Goal: Transaction & Acquisition: Purchase product/service

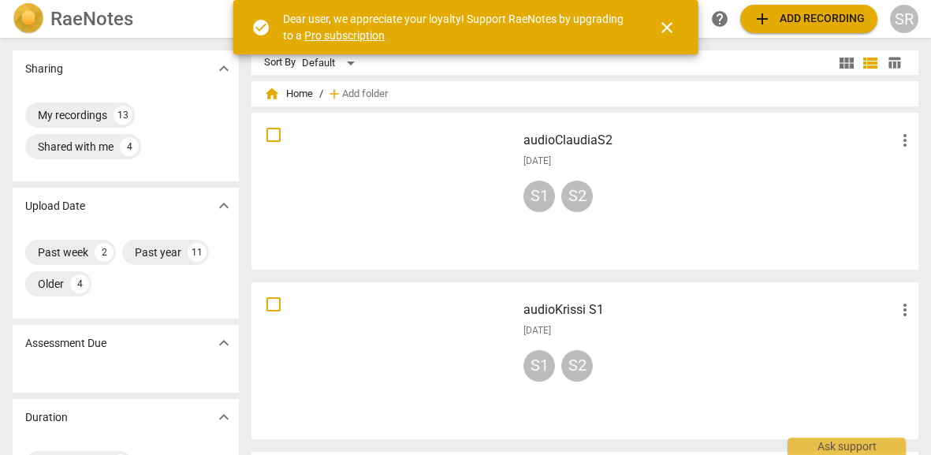
click at [411, 177] on div at bounding box center [384, 191] width 254 height 146
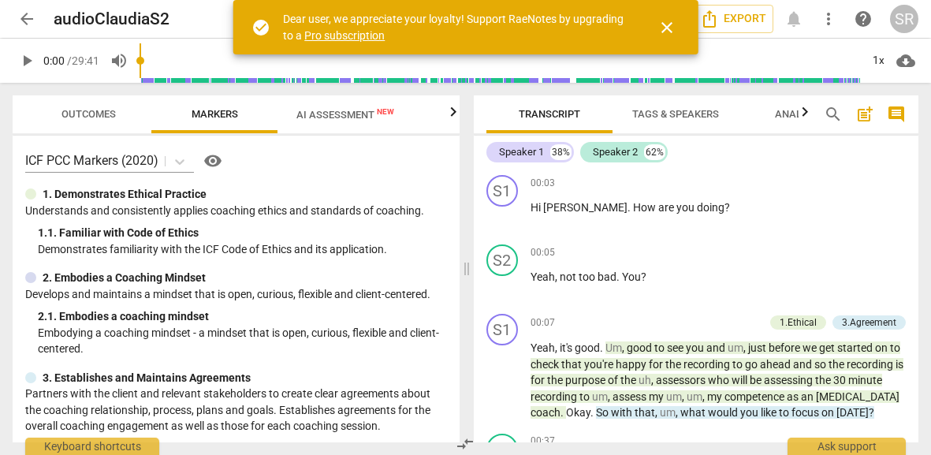
click at [670, 23] on span "close" at bounding box center [666, 27] width 19 height 19
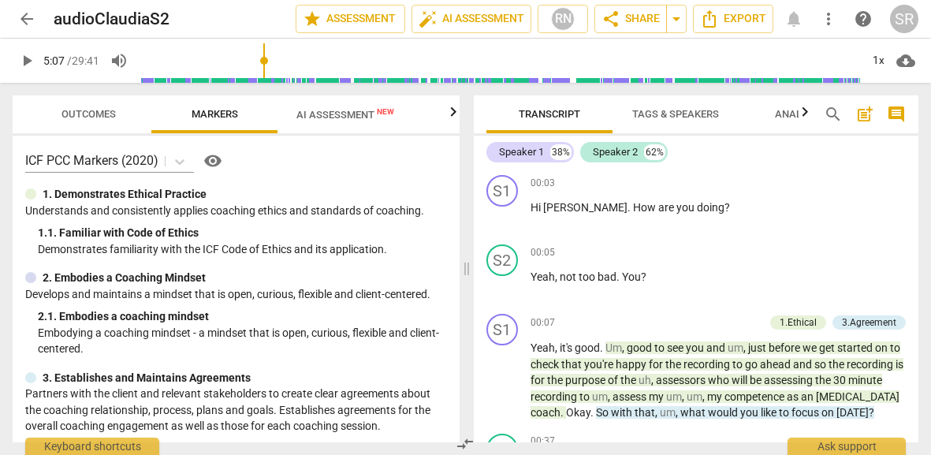
click at [266, 59] on input "range" at bounding box center [499, 60] width 720 height 50
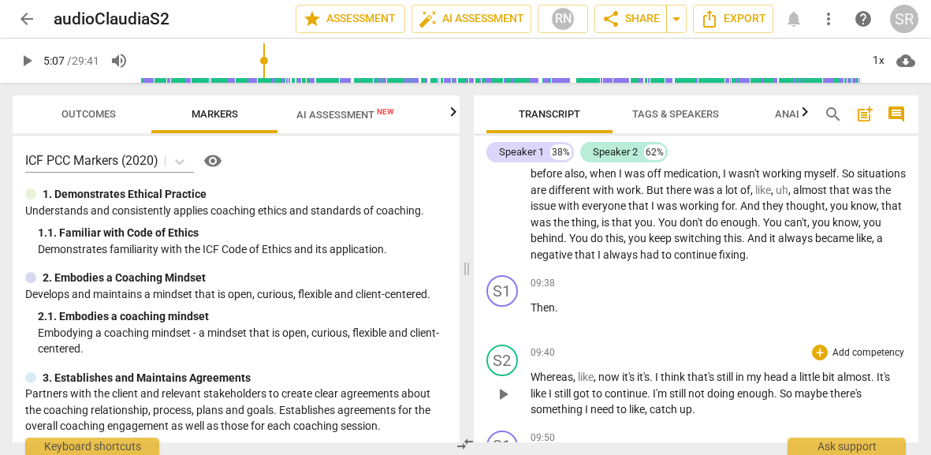
scroll to position [3450, 0]
click at [506, 218] on span "play_arrow" at bounding box center [502, 208] width 19 height 19
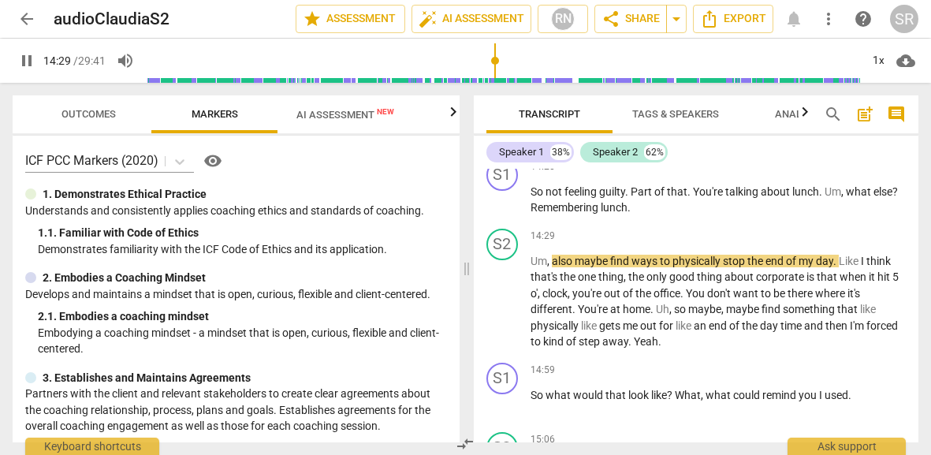
scroll to position [6089, 0]
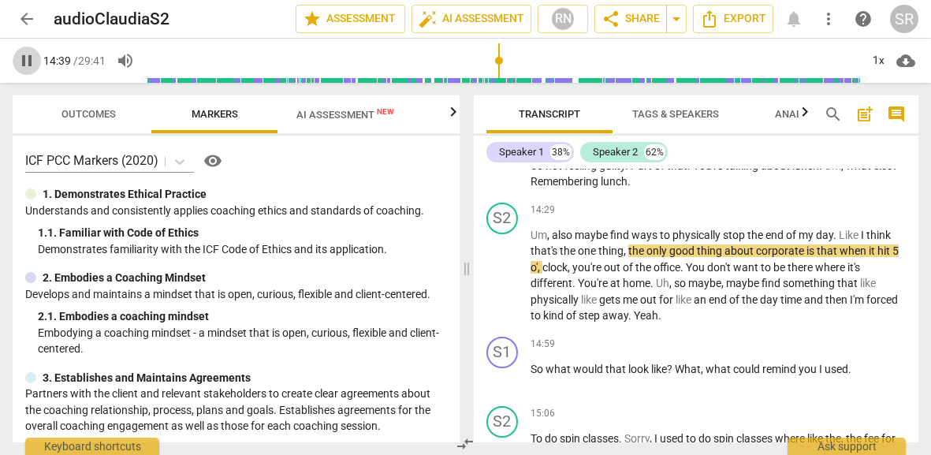
click at [23, 64] on span "pause" at bounding box center [26, 60] width 19 height 19
click at [29, 60] on span "play_arrow" at bounding box center [26, 60] width 19 height 19
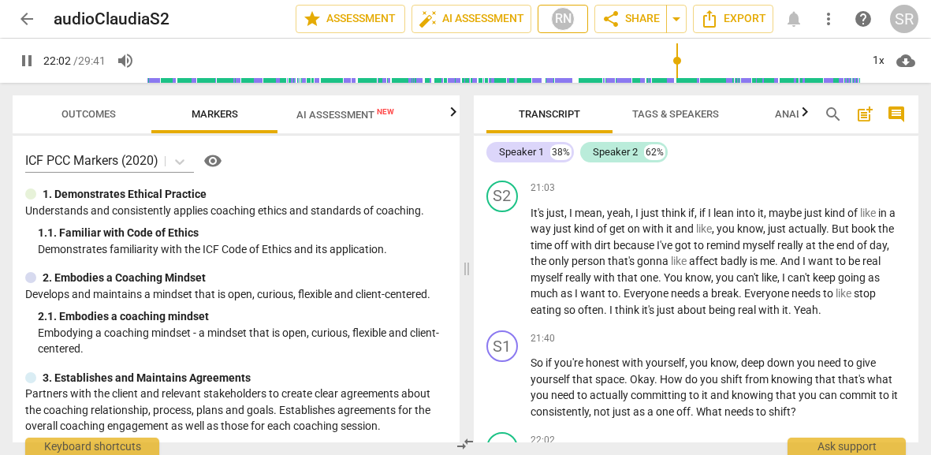
scroll to position [8615, 0]
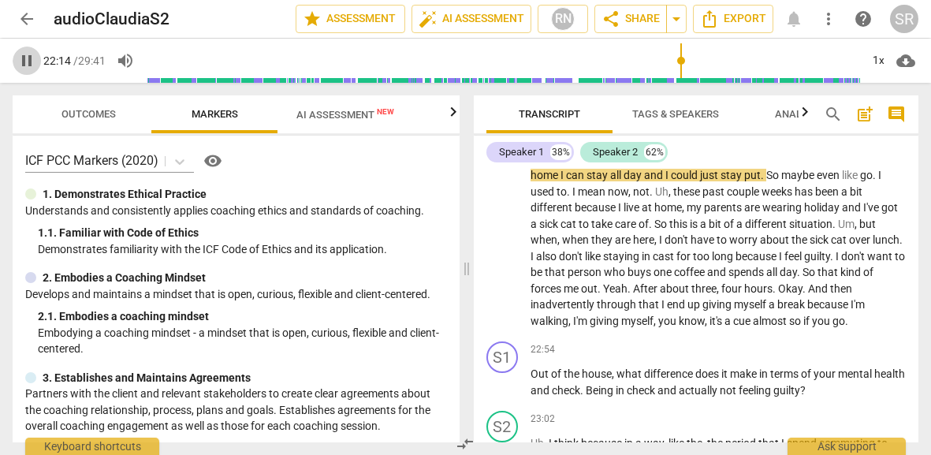
click at [28, 55] on span "pause" at bounding box center [26, 60] width 19 height 19
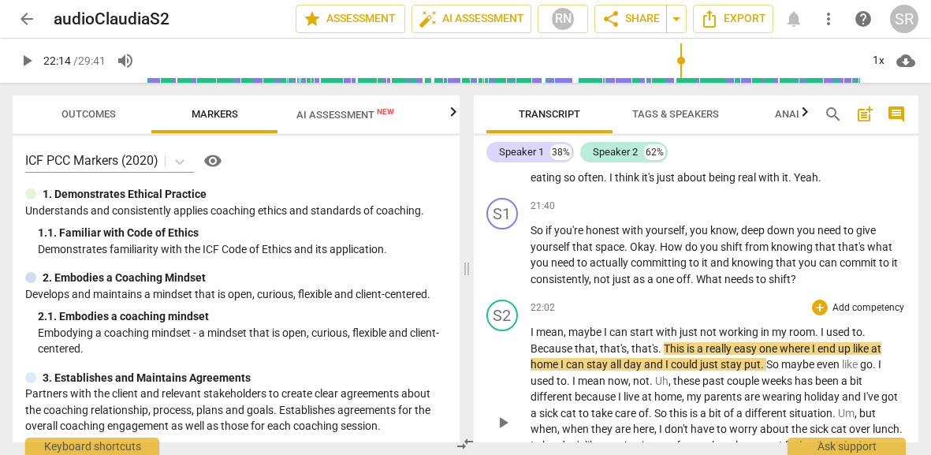
scroll to position [8420, 0]
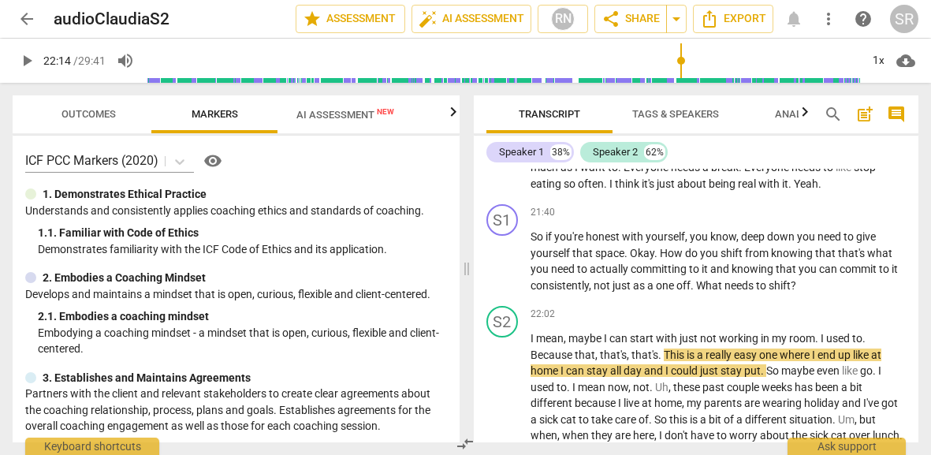
click at [26, 63] on span "play_arrow" at bounding box center [26, 60] width 19 height 19
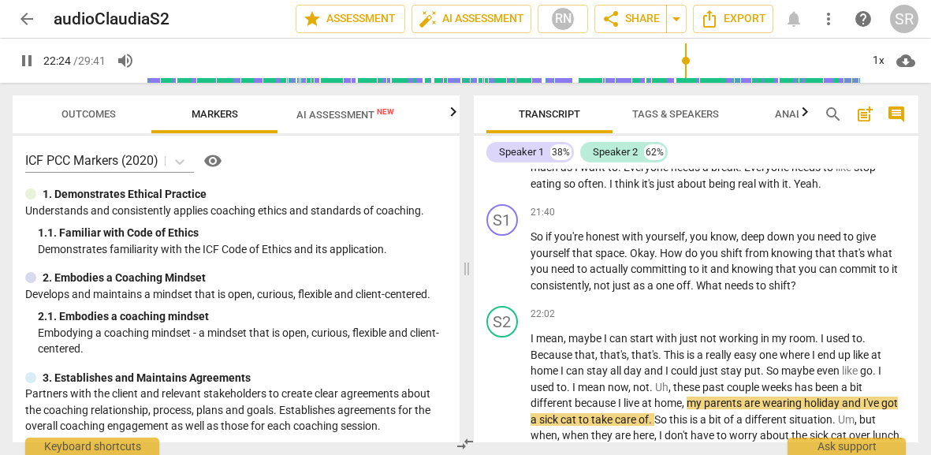
scroll to position [8696, 0]
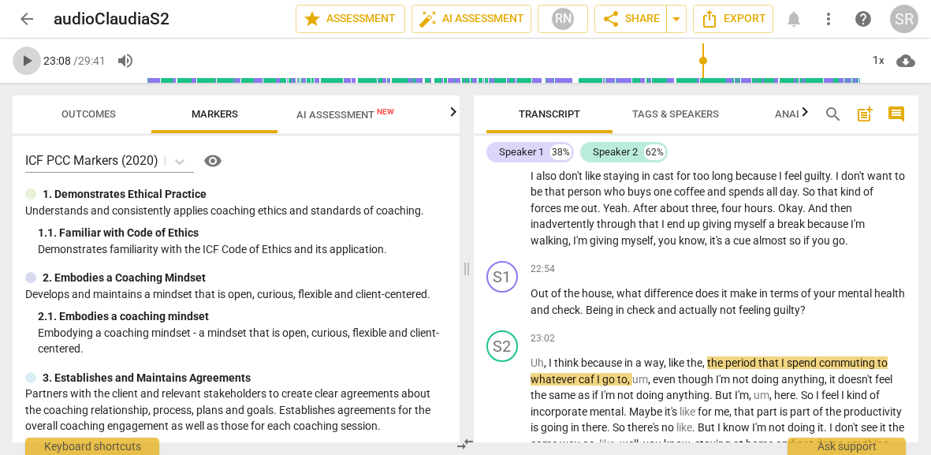
click at [26, 64] on span "play_arrow" at bounding box center [26, 60] width 19 height 19
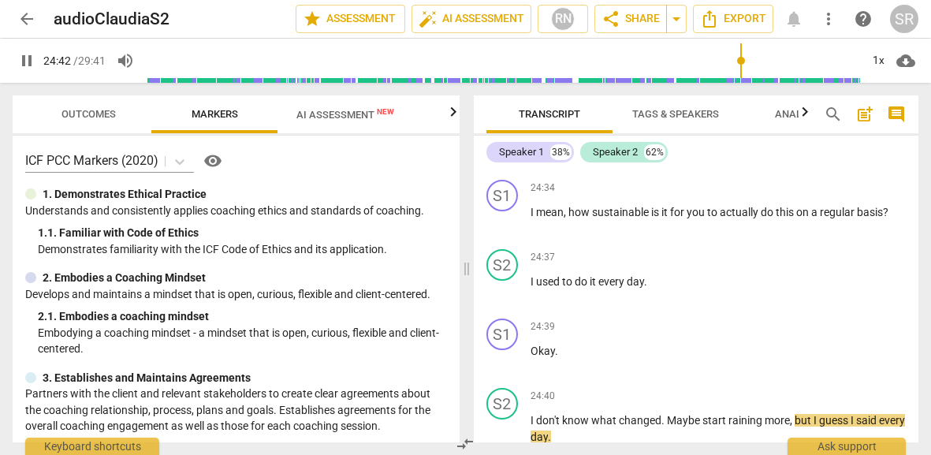
scroll to position [9837, 0]
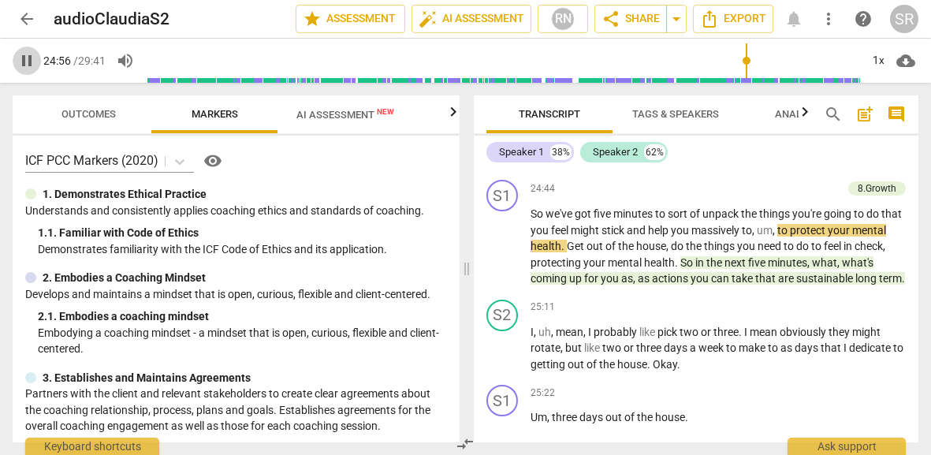
click at [32, 68] on span "pause" at bounding box center [26, 60] width 19 height 19
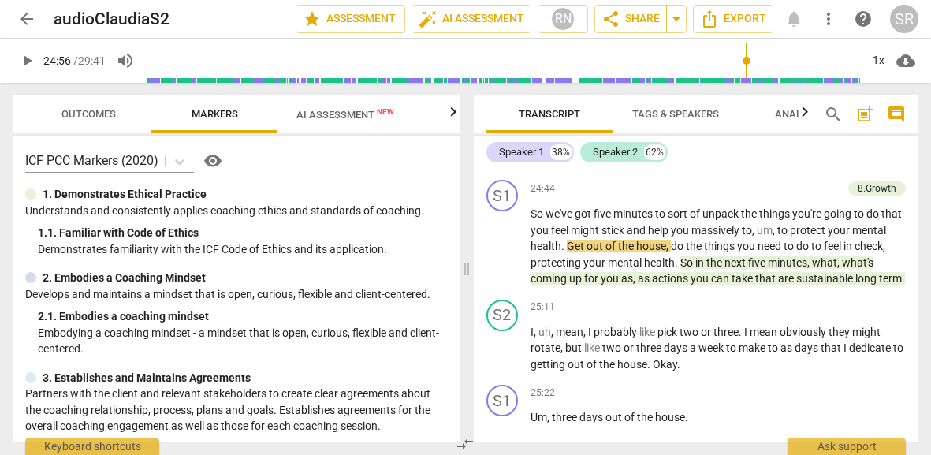
click at [30, 62] on span "play_arrow" at bounding box center [26, 60] width 19 height 19
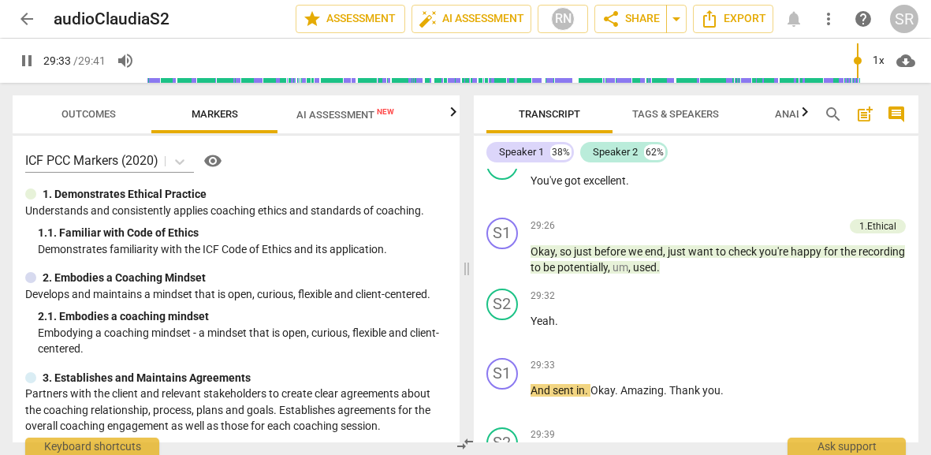
scroll to position [12318, 0]
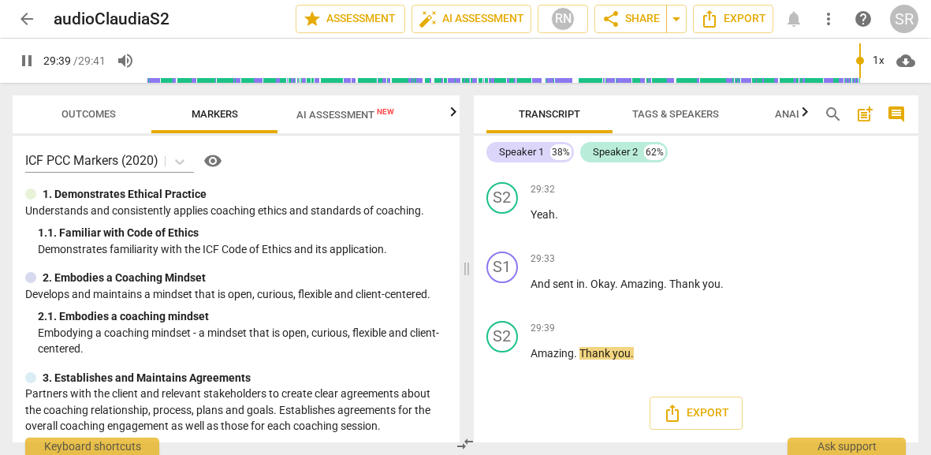
type input "1780"
click at [28, 16] on span "arrow_back" at bounding box center [26, 18] width 19 height 19
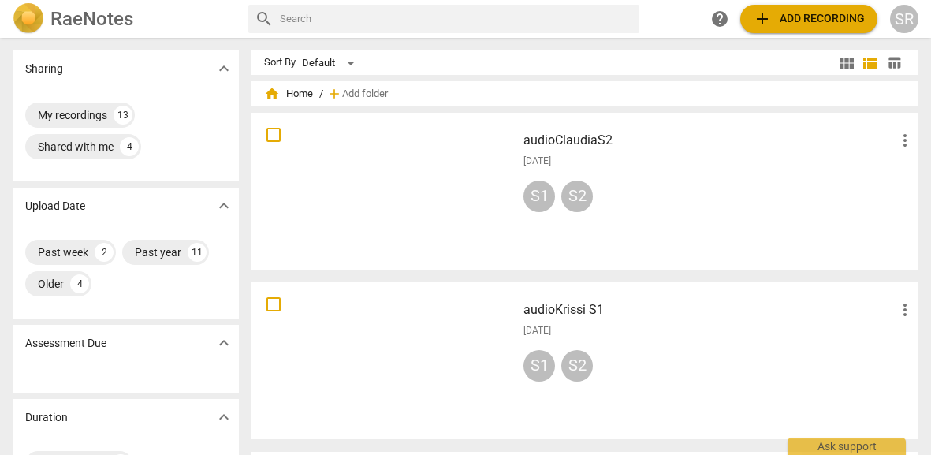
click at [804, 13] on span "add Add recording" at bounding box center [808, 18] width 112 height 19
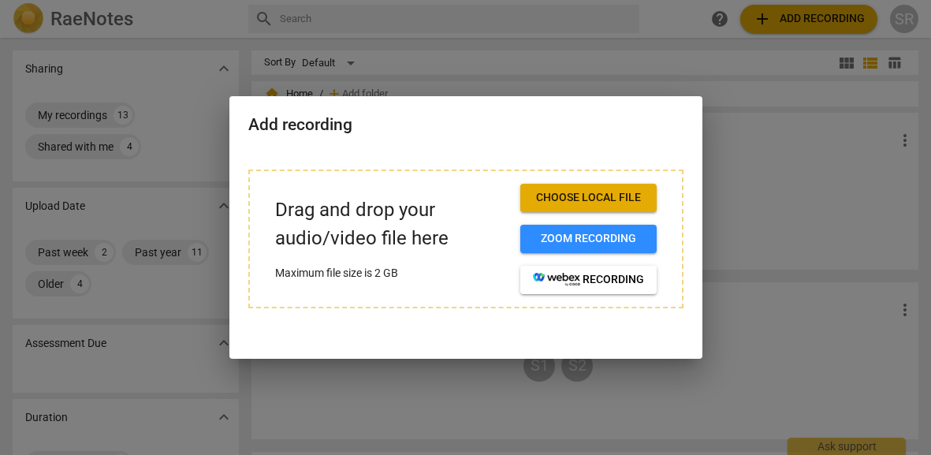
click at [611, 196] on span "Choose local file" at bounding box center [588, 198] width 111 height 16
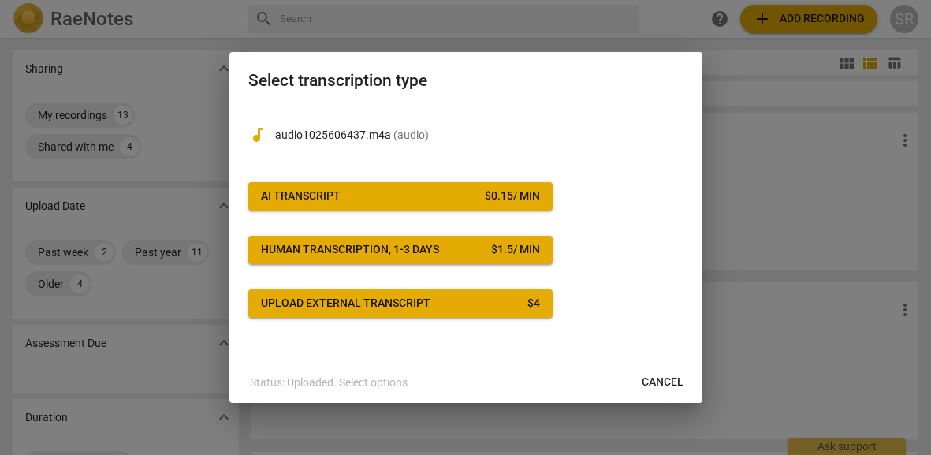
click at [435, 191] on span "AI Transcript $ 0.15 / min" at bounding box center [400, 196] width 279 height 16
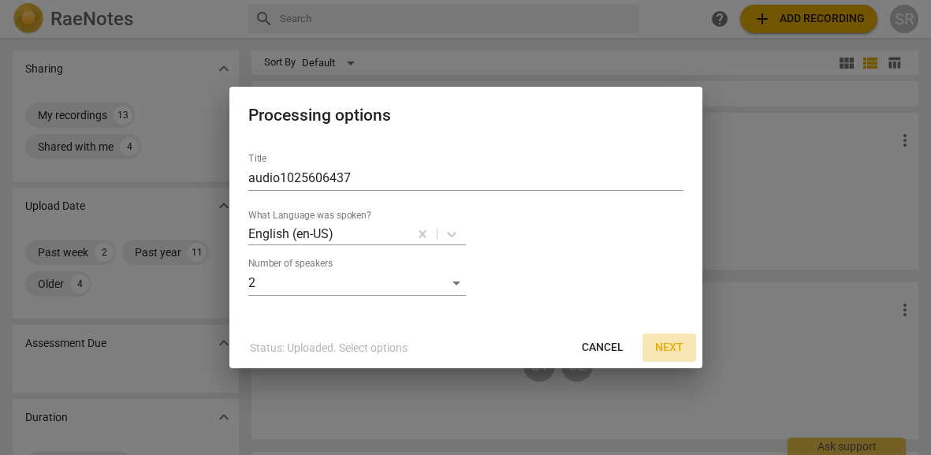
click at [663, 347] on span "Next" at bounding box center [669, 348] width 28 height 16
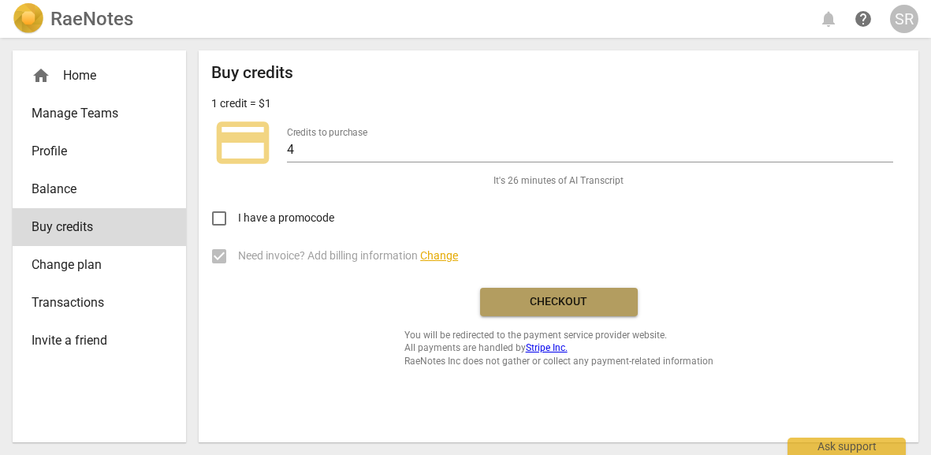
click at [594, 307] on span "Checkout" at bounding box center [558, 302] width 132 height 16
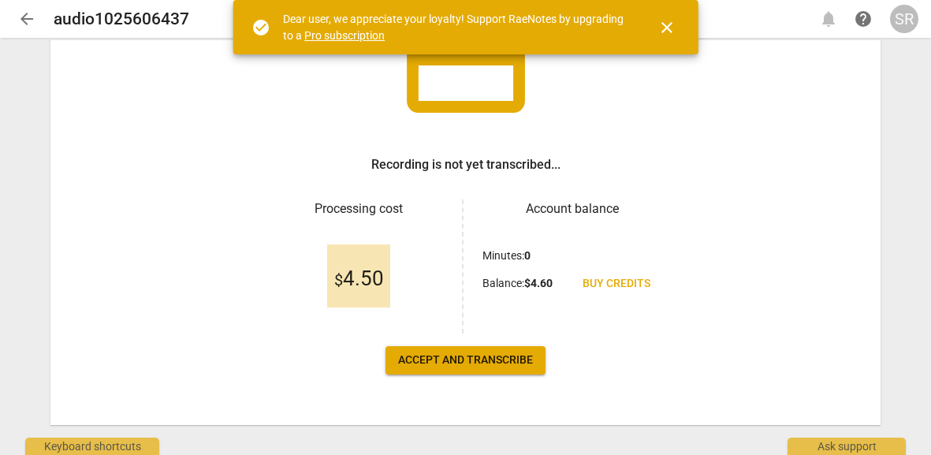
scroll to position [167, 0]
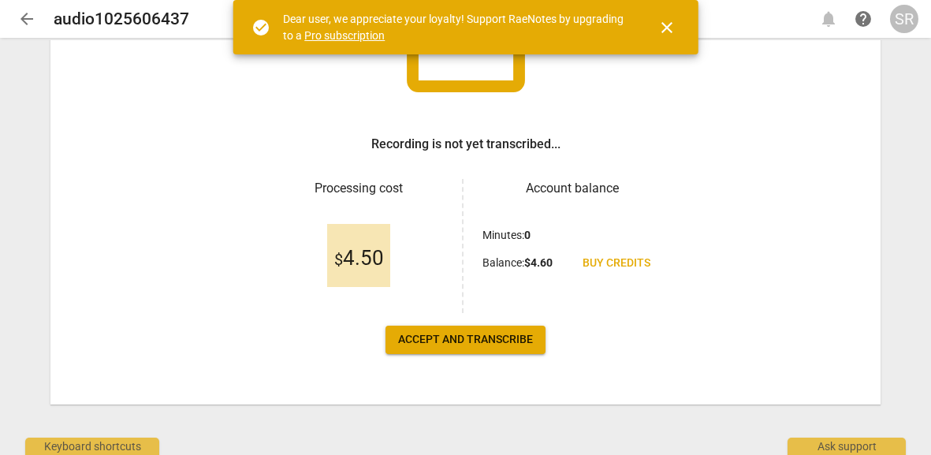
click at [500, 339] on span "Accept and transcribe" at bounding box center [465, 340] width 135 height 16
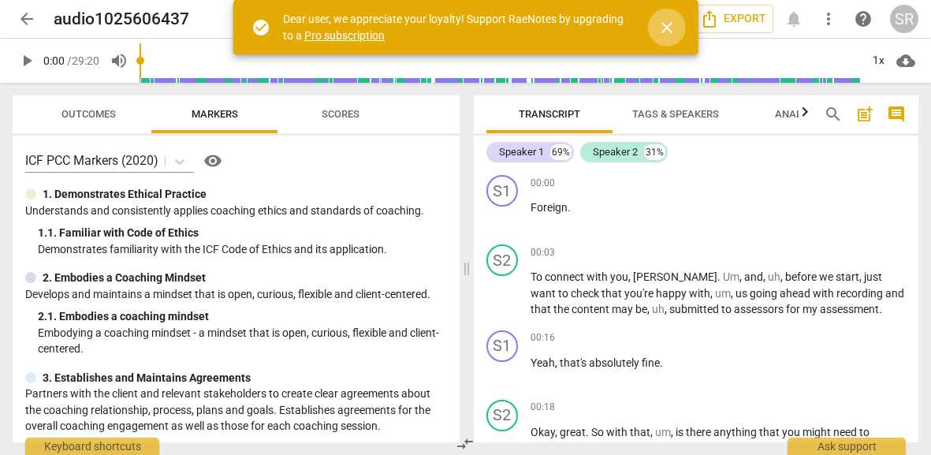
click at [671, 28] on span "close" at bounding box center [666, 27] width 19 height 19
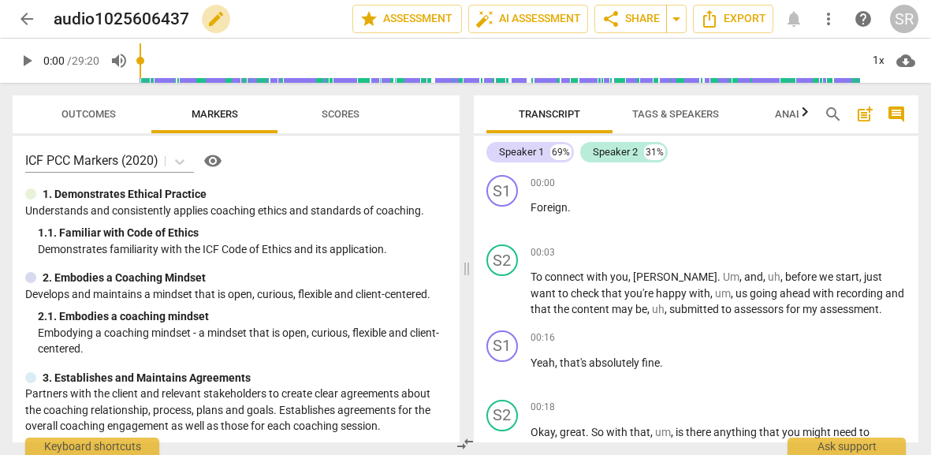
click at [207, 23] on span "edit" at bounding box center [215, 18] width 19 height 19
drag, startPoint x: 200, startPoint y: 12, endPoint x: 50, endPoint y: 10, distance: 149.7
click at [50, 10] on div "arrow_back audio1025606437 done clear star Assessment auto_fix_high AI Assessme…" at bounding box center [465, 19] width 905 height 30
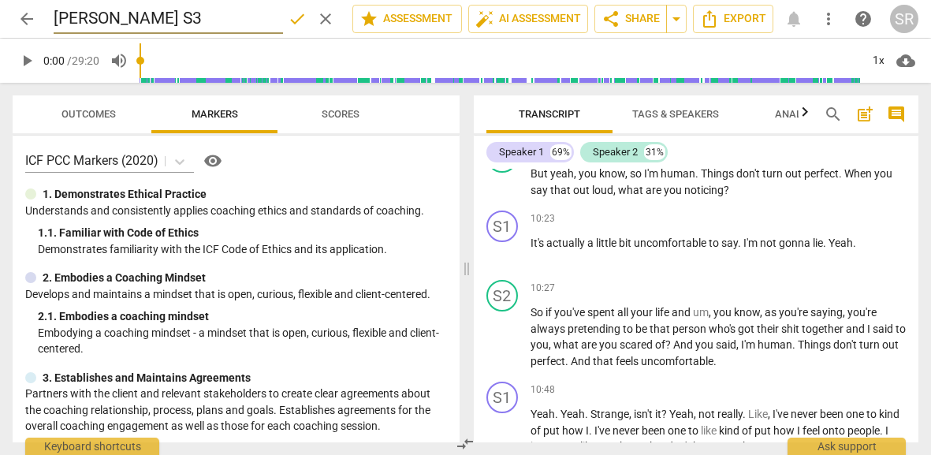
scroll to position [4149, 0]
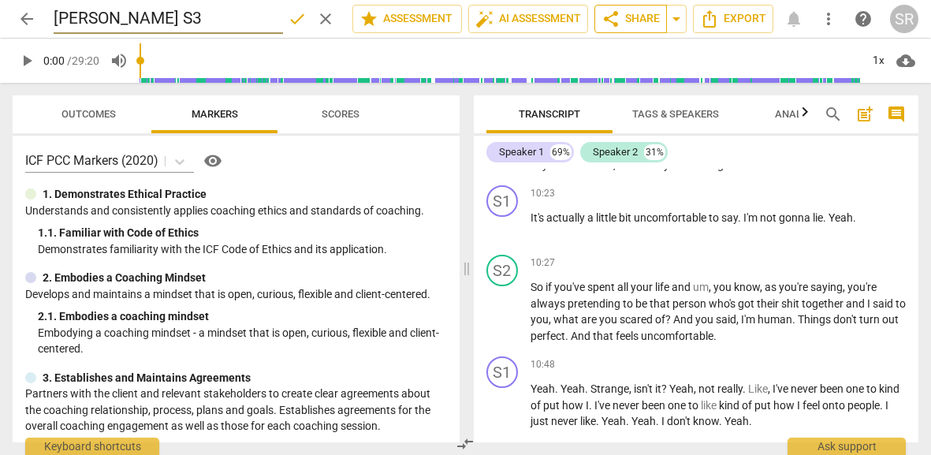
type input "Claudia S3"
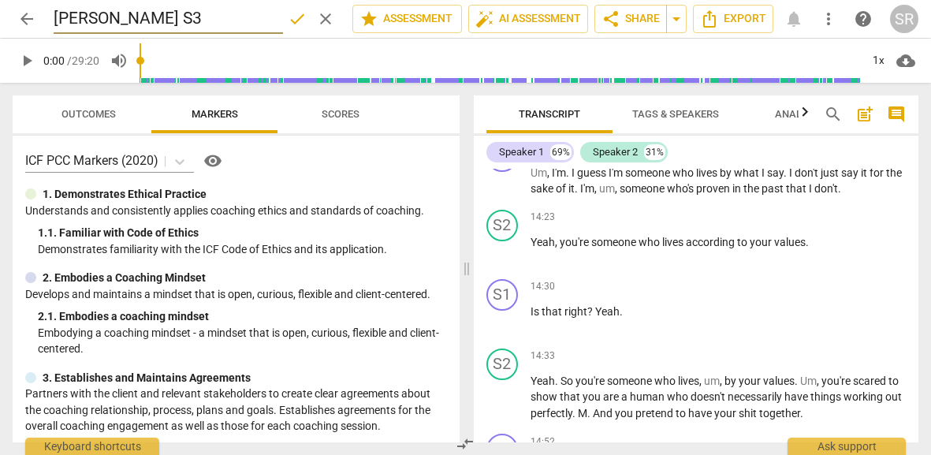
scroll to position [5376, 0]
